Goal: Information Seeking & Learning: Learn about a topic

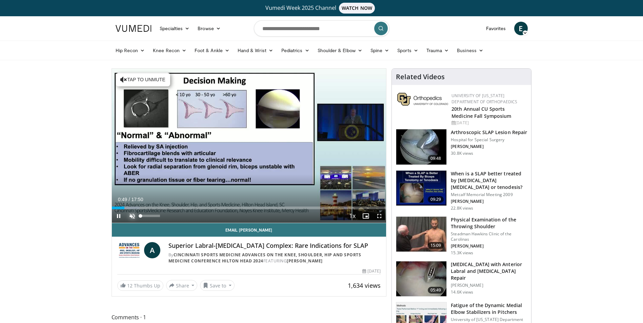
click at [130, 218] on span "Video Player" at bounding box center [132, 216] width 14 height 14
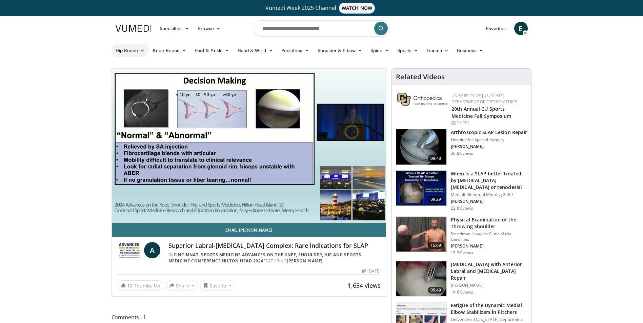
click at [143, 50] on icon at bounding box center [142, 50] width 5 height 5
click at [140, 65] on link "Hip Arthroplasty" at bounding box center [152, 66] width 81 height 11
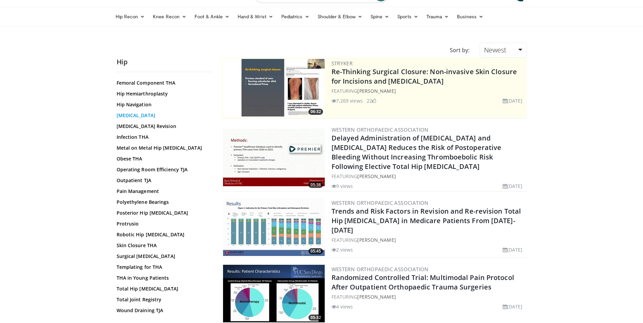
scroll to position [236, 0]
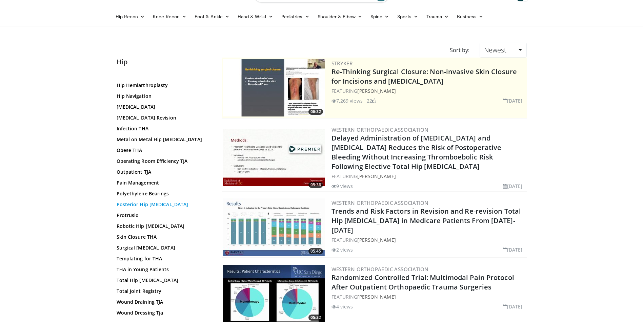
click at [164, 204] on link "Posterior Hip Arthroplasty" at bounding box center [162, 204] width 91 height 7
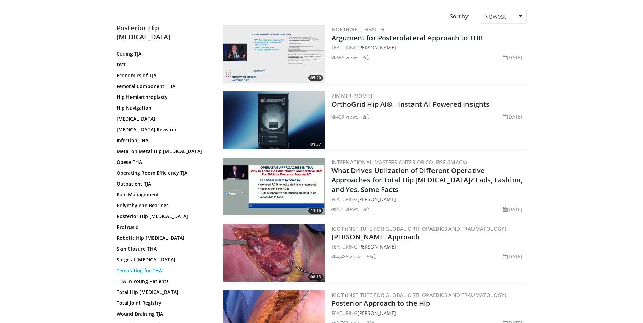
scroll to position [202, 0]
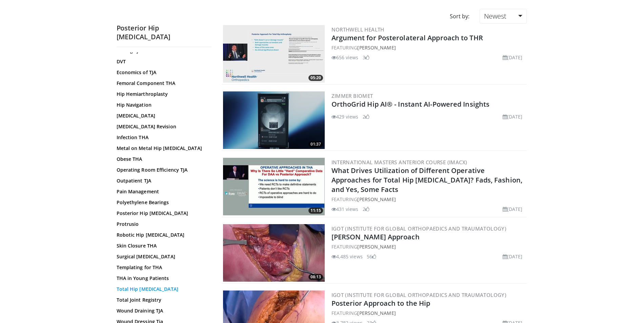
click at [162, 286] on link "Total Hip Arthroplasty" at bounding box center [162, 289] width 91 height 7
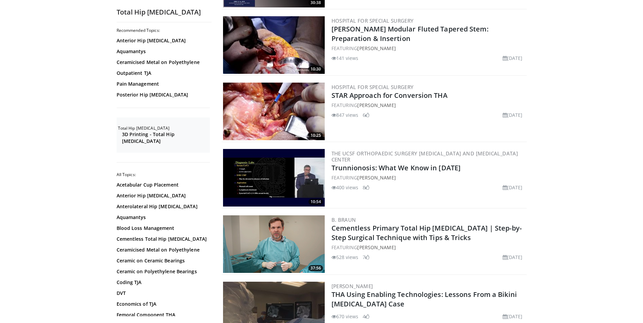
scroll to position [542, 0]
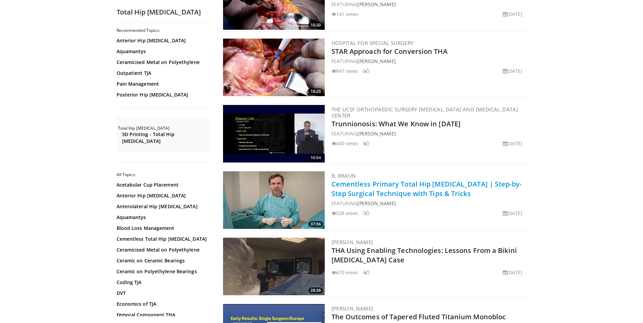
click at [396, 180] on link "Cementless Primary Total Hip Arthroplasty | Step-by-Step Surgical Technique wit…" at bounding box center [426, 189] width 190 height 19
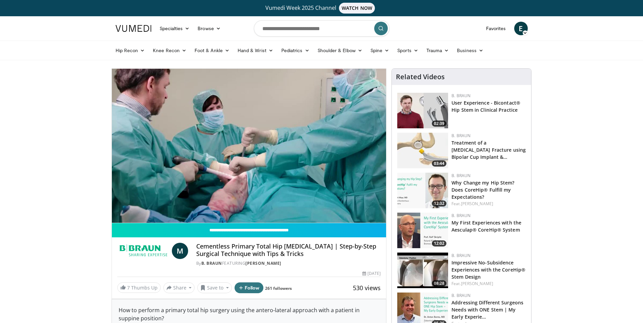
click at [129, 207] on div "10 seconds Tap to unmute" at bounding box center [249, 146] width 274 height 154
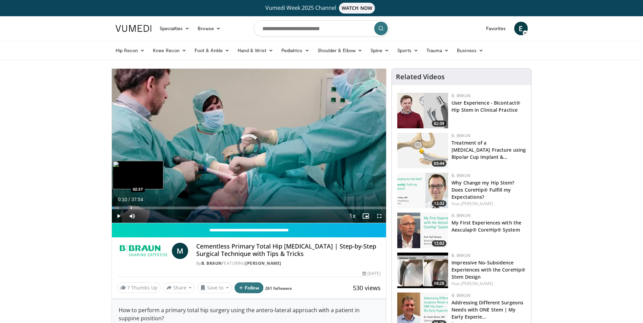
click at [131, 207] on div "Progress Bar" at bounding box center [131, 208] width 1 height 3
click at [119, 217] on span "Video Player" at bounding box center [119, 216] width 14 height 14
click at [150, 207] on div "Progress Bar" at bounding box center [150, 208] width 1 height 3
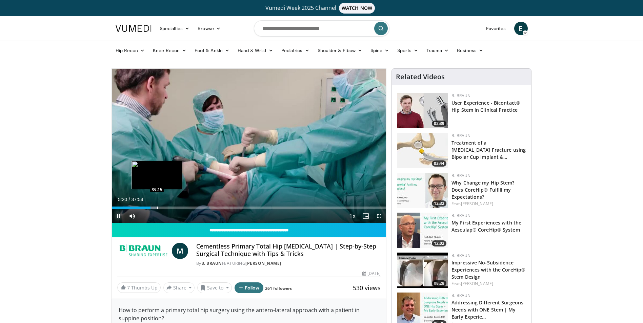
click at [157, 207] on div "Progress Bar" at bounding box center [157, 208] width 1 height 3
click at [177, 210] on div "Current Time 6:14 / Duration 37:54 Pause Skip Backward Skip Forward Mute 23% Lo…" at bounding box center [249, 216] width 274 height 14
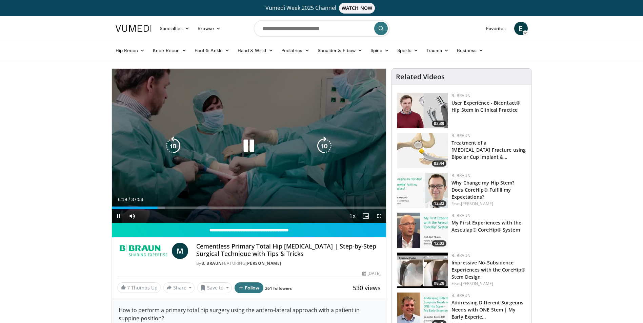
click at [169, 207] on video-js "**********" at bounding box center [249, 146] width 274 height 155
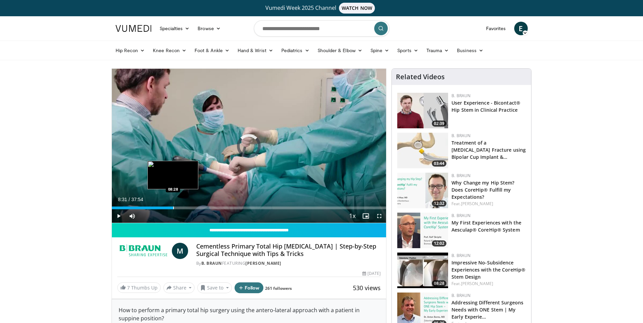
click at [173, 206] on div "Loaded : 19.62% 06:21 08:28" at bounding box center [249, 206] width 274 height 6
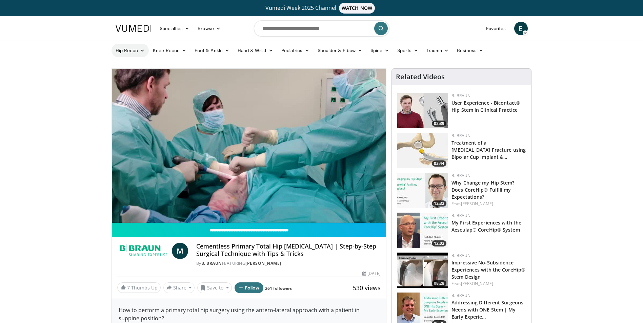
click at [141, 50] on icon at bounding box center [142, 50] width 5 height 5
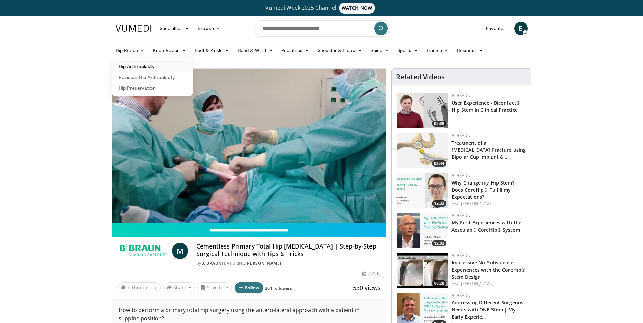
click at [132, 70] on link "Hip Arthroplasty" at bounding box center [152, 66] width 81 height 11
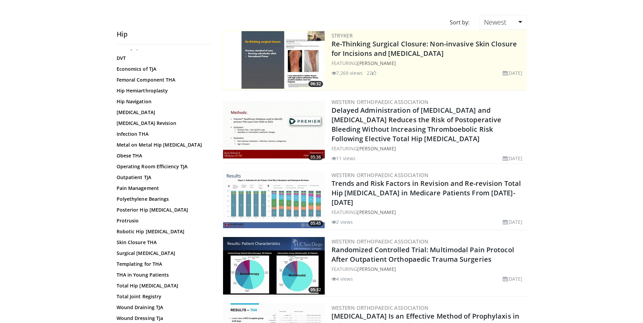
scroll to position [202, 0]
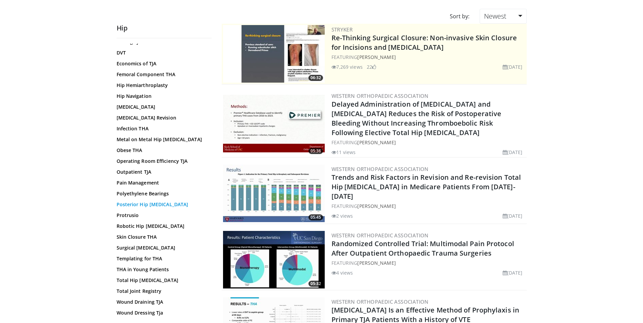
click at [149, 204] on link "Posterior Hip [MEDICAL_DATA]" at bounding box center [162, 204] width 91 height 7
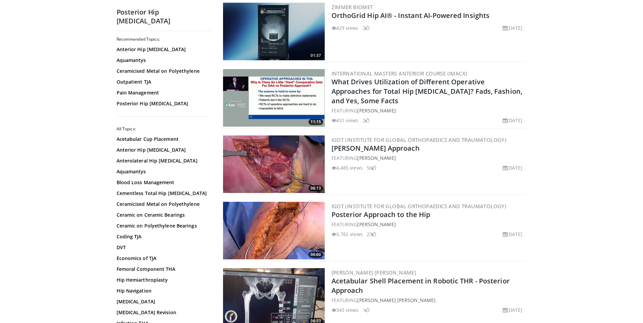
scroll to position [169, 0]
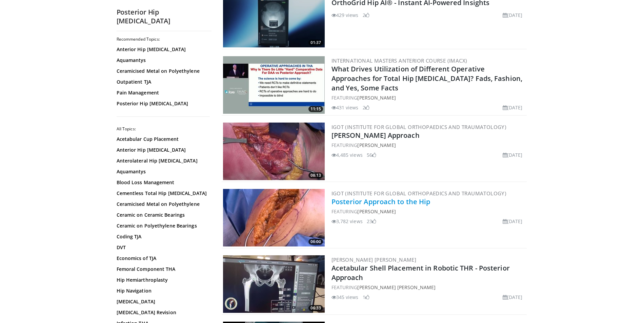
click at [416, 202] on link "Posterior Approach to the Hip" at bounding box center [380, 201] width 99 height 9
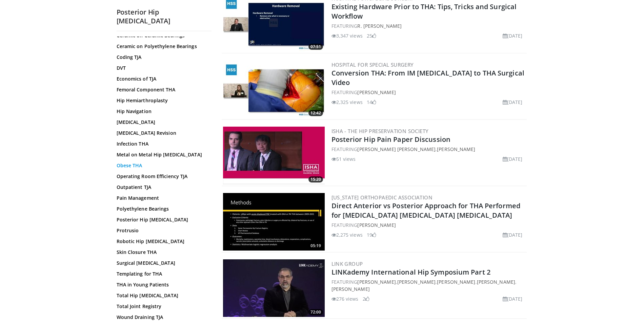
scroll to position [186, 0]
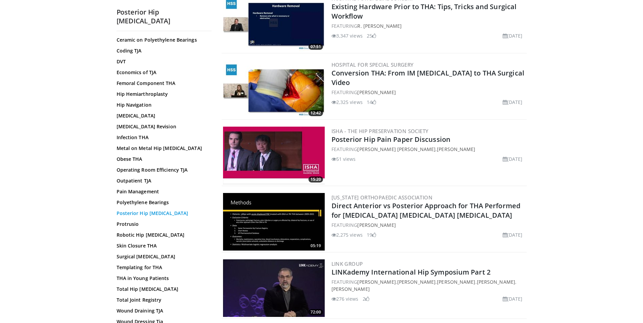
click at [150, 210] on link "Posterior Hip Arthroplasty" at bounding box center [162, 213] width 91 height 7
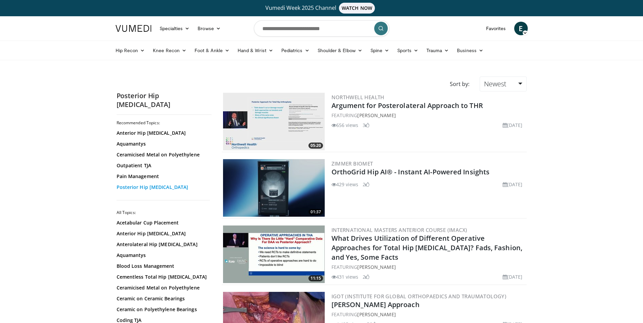
click at [158, 184] on link "Posterior Hip [MEDICAL_DATA]" at bounding box center [162, 187] width 91 height 7
click at [519, 86] on link "Newest" at bounding box center [502, 84] width 47 height 15
click at [504, 99] on link "Relevance" at bounding box center [507, 100] width 54 height 11
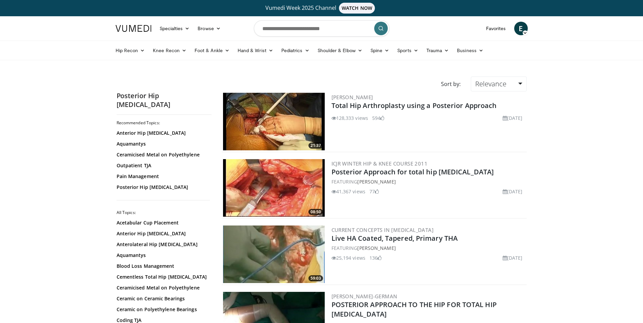
click at [399, 110] on h2 "Total Hip Arthroplasty using a Posterior Approach" at bounding box center [428, 105] width 194 height 9
click at [398, 104] on link "Total Hip Arthroplasty using a Posterior Approach" at bounding box center [413, 105] width 165 height 9
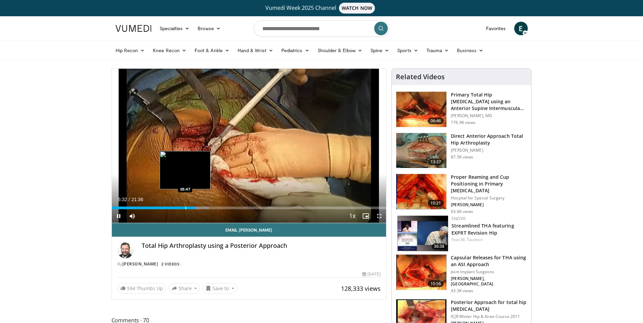
click at [185, 208] on div "Progress Bar" at bounding box center [185, 208] width 1 height 3
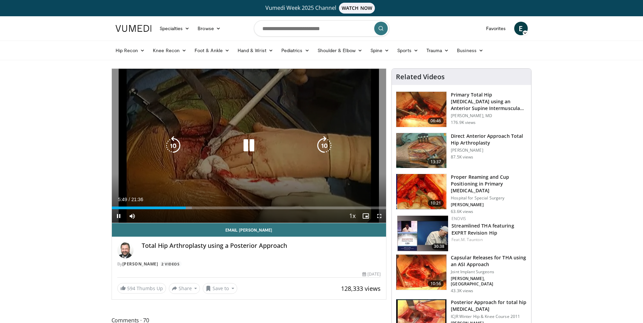
click at [179, 208] on div "05:49" at bounding box center [149, 208] width 74 height 3
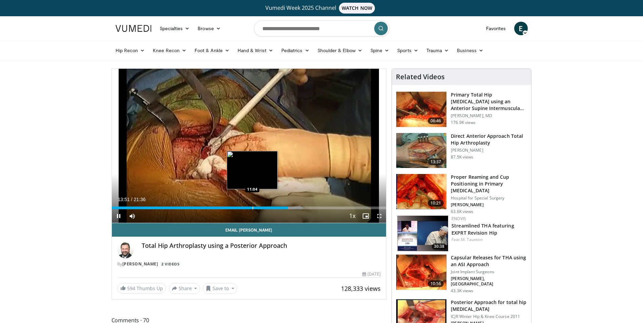
click at [252, 207] on div "Progress Bar" at bounding box center [252, 208] width 1 height 3
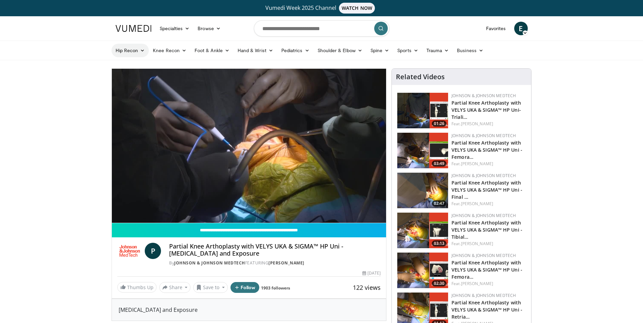
click at [142, 52] on icon at bounding box center [142, 50] width 5 height 5
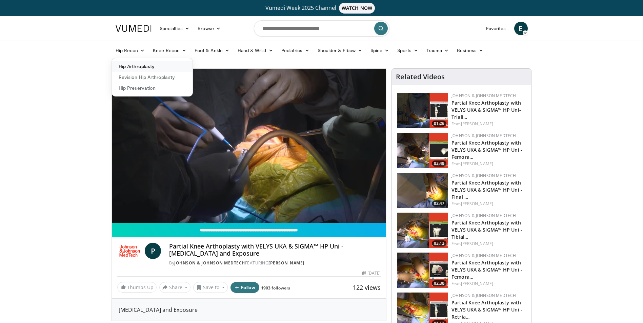
click at [146, 64] on link "Hip Arthroplasty" at bounding box center [152, 66] width 81 height 11
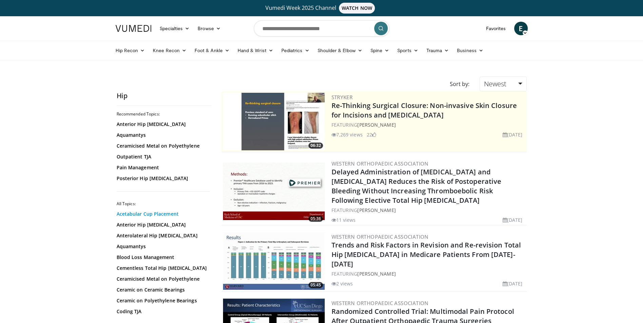
click at [159, 215] on link "Acetabular Cup Placement" at bounding box center [162, 214] width 91 height 7
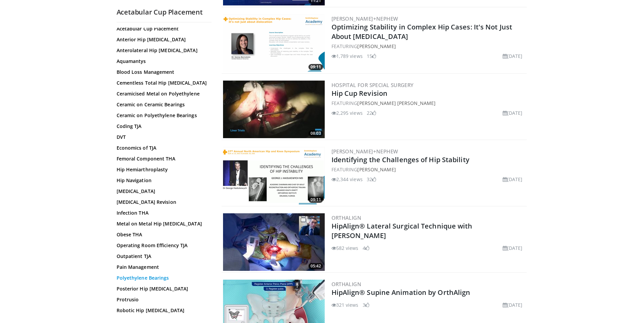
scroll to position [136, 0]
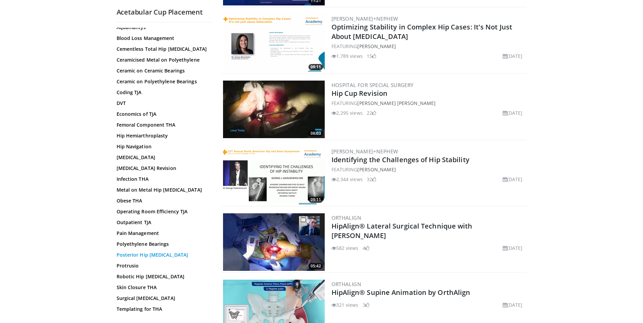
click at [167, 254] on link "Posterior Hip [MEDICAL_DATA]" at bounding box center [162, 255] width 91 height 7
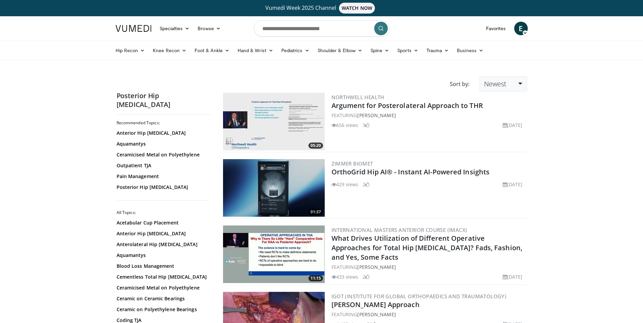
click at [524, 83] on link "Newest" at bounding box center [502, 84] width 47 height 15
click at [520, 99] on link "Relevance" at bounding box center [507, 100] width 54 height 11
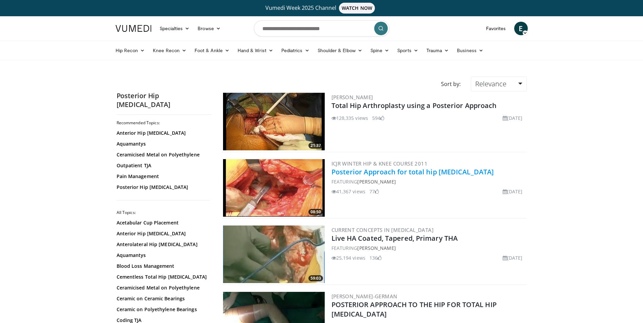
click at [450, 171] on link "Posterior Approach for total hip [MEDICAL_DATA]" at bounding box center [412, 171] width 163 height 9
